Goal: Information Seeking & Learning: Learn about a topic

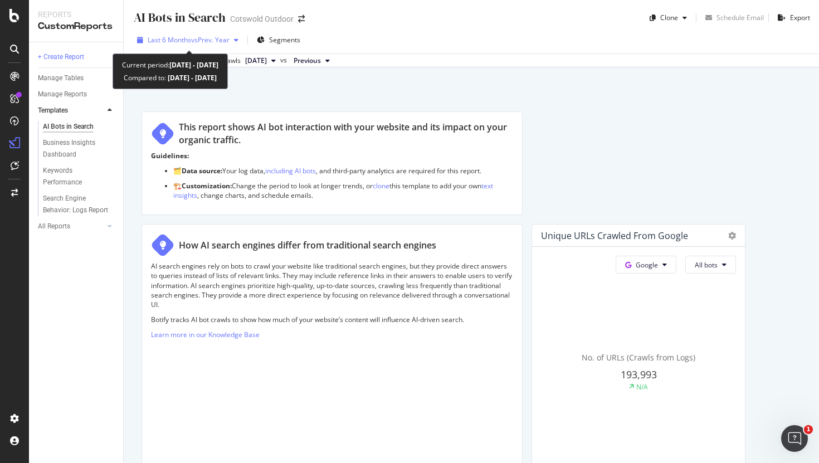
click at [218, 41] on span "vs Prev. Year" at bounding box center [210, 39] width 38 height 9
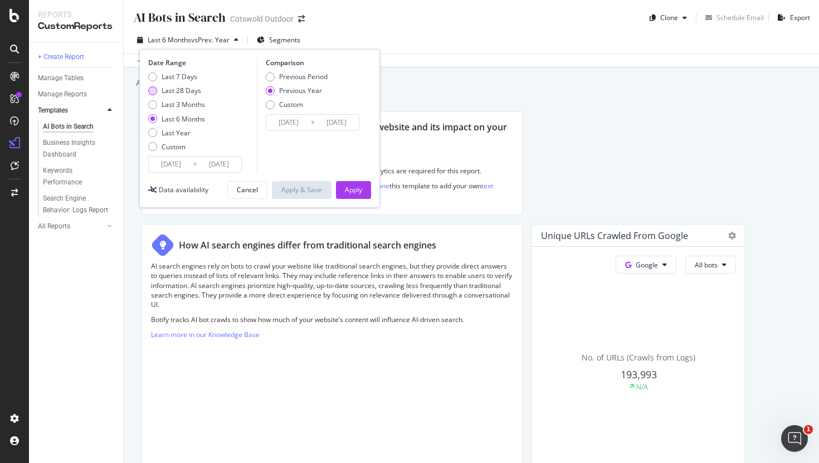
click at [192, 90] on div "Last 28 Days" at bounding box center [182, 90] width 40 height 9
type input "[DATE]"
click at [349, 182] on div "Apply" at bounding box center [353, 190] width 17 height 17
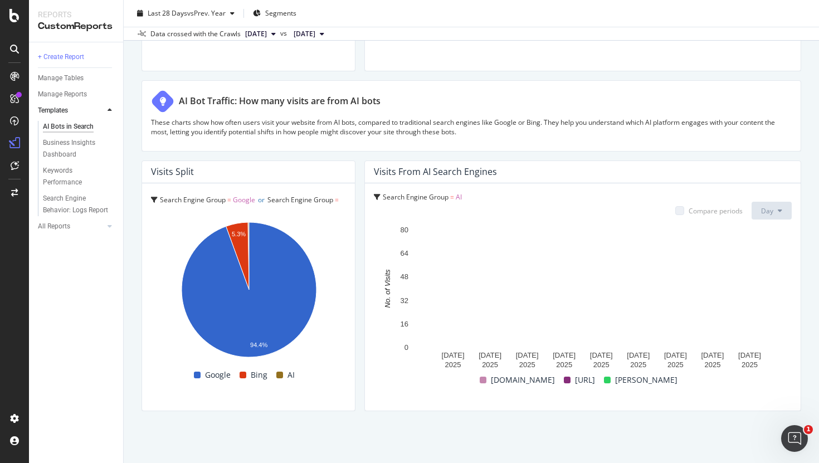
scroll to position [1901, 0]
